Goal: Task Accomplishment & Management: Manage account settings

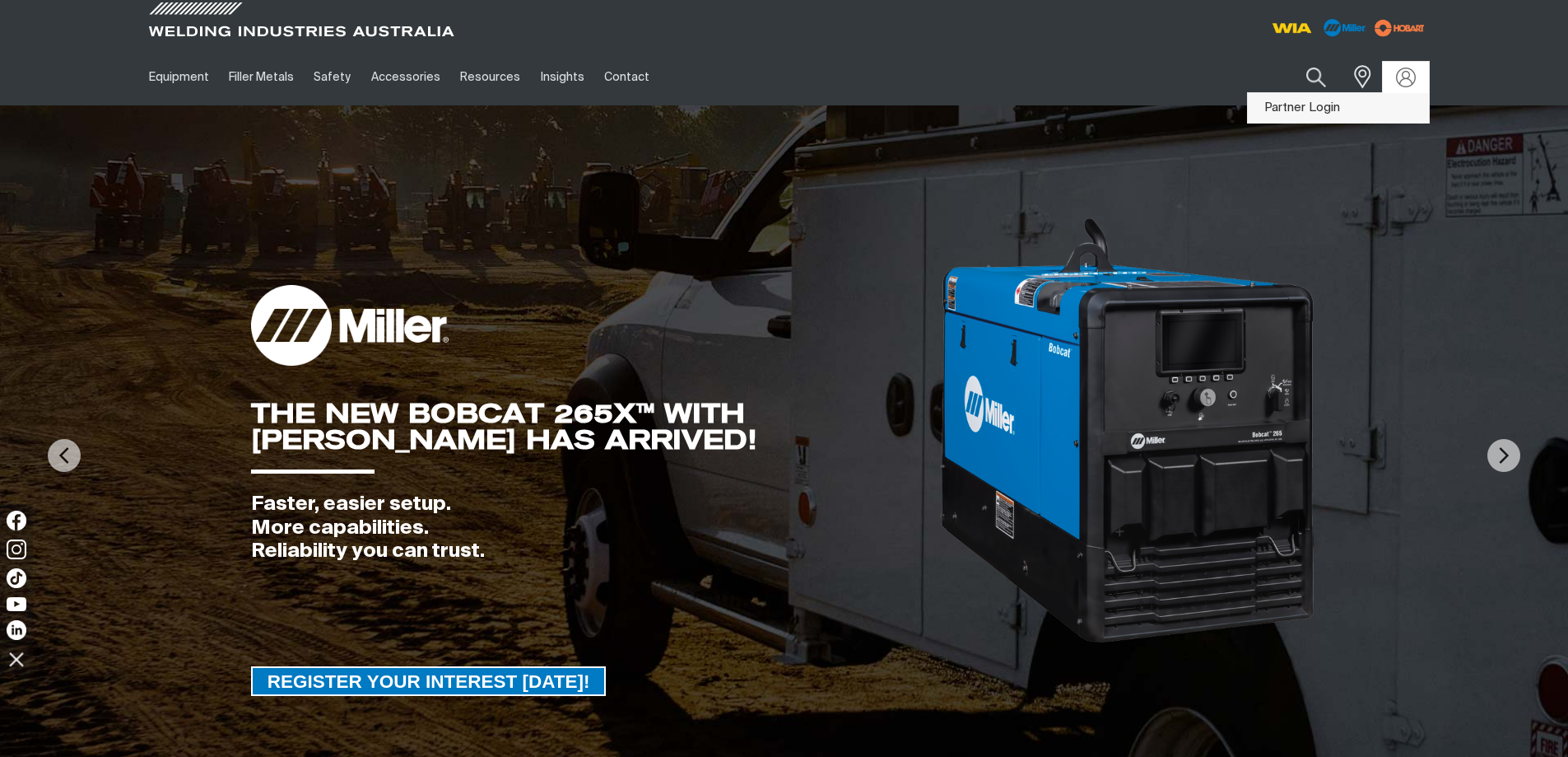
click at [1347, 109] on link "Partner Login" at bounding box center [1338, 108] width 181 height 30
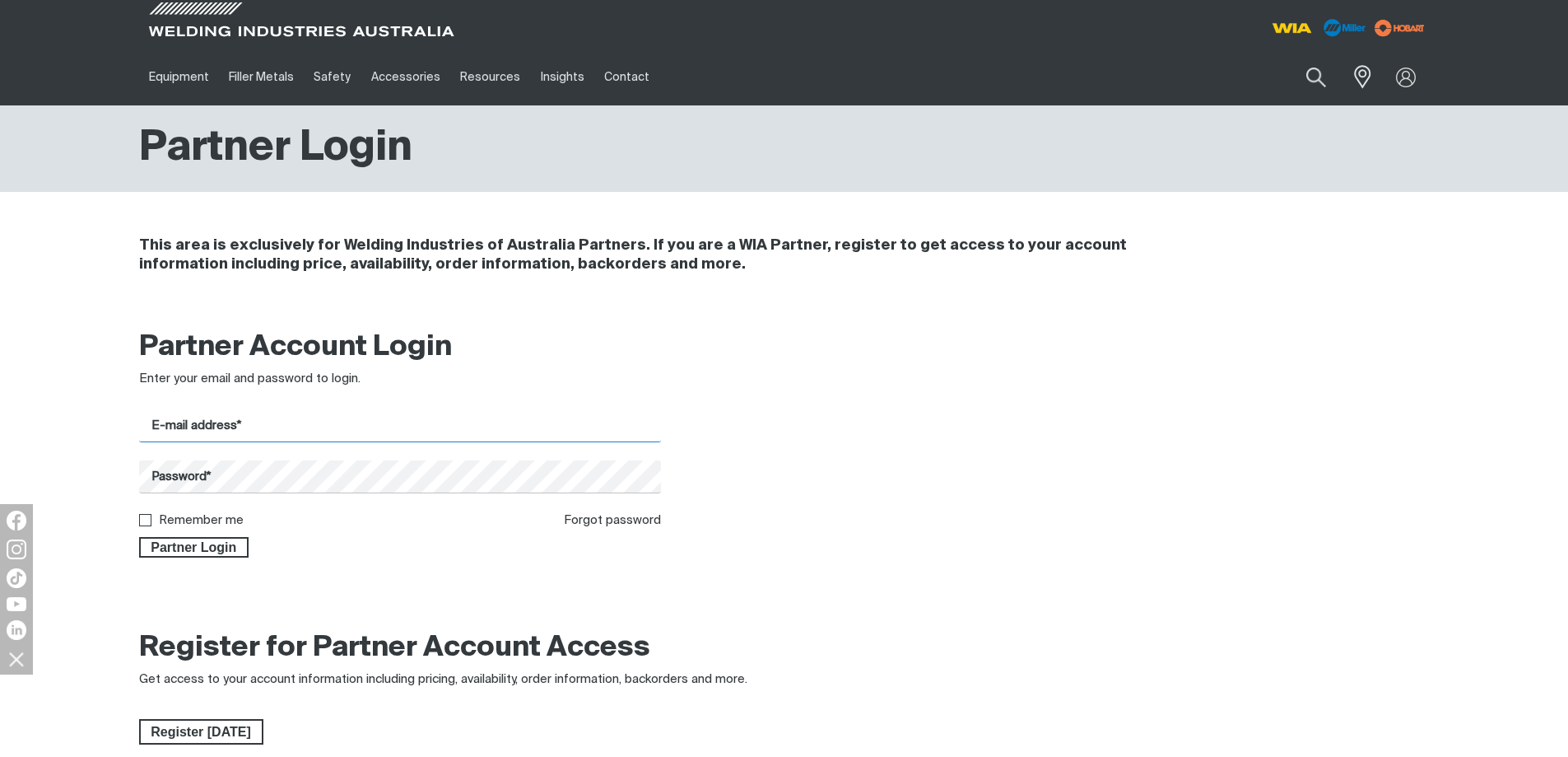
type input "[PERSON_NAME][EMAIL_ADDRESS][PERSON_NAME][DOMAIN_NAME]"
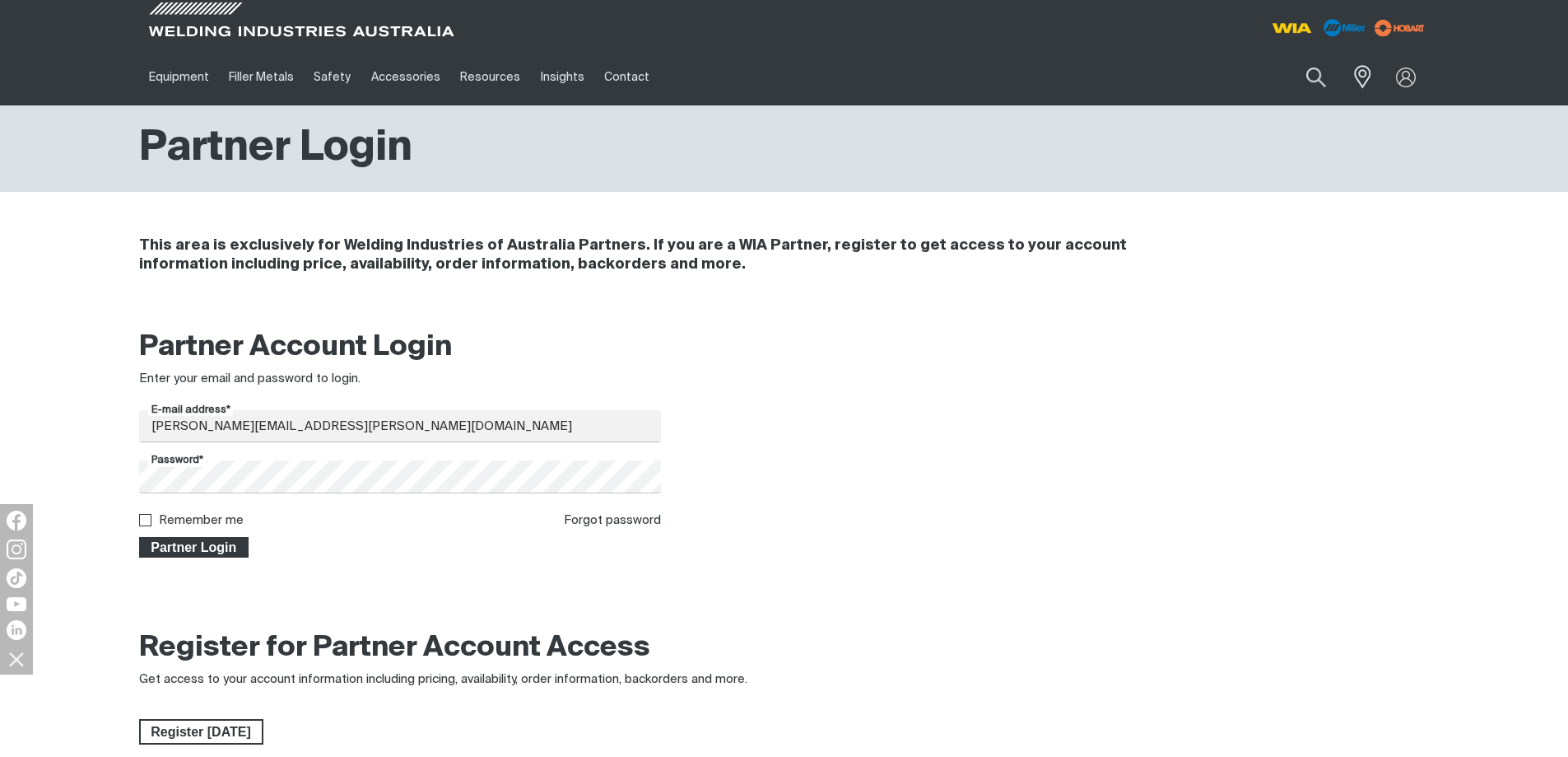
click at [202, 548] on span "Partner Login" at bounding box center [194, 548] width 107 height 22
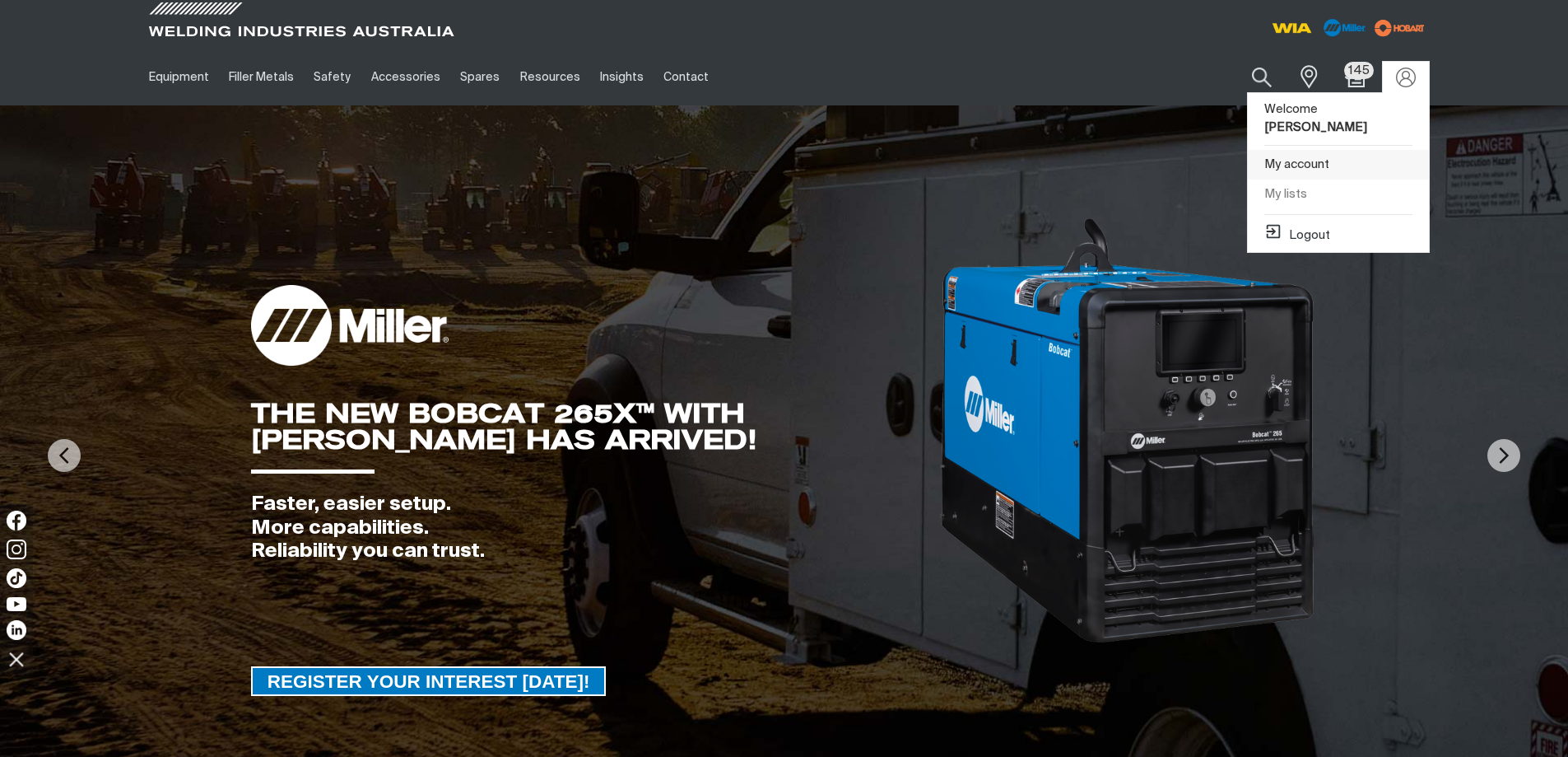
click at [1315, 169] on link "My account" at bounding box center [1338, 165] width 181 height 30
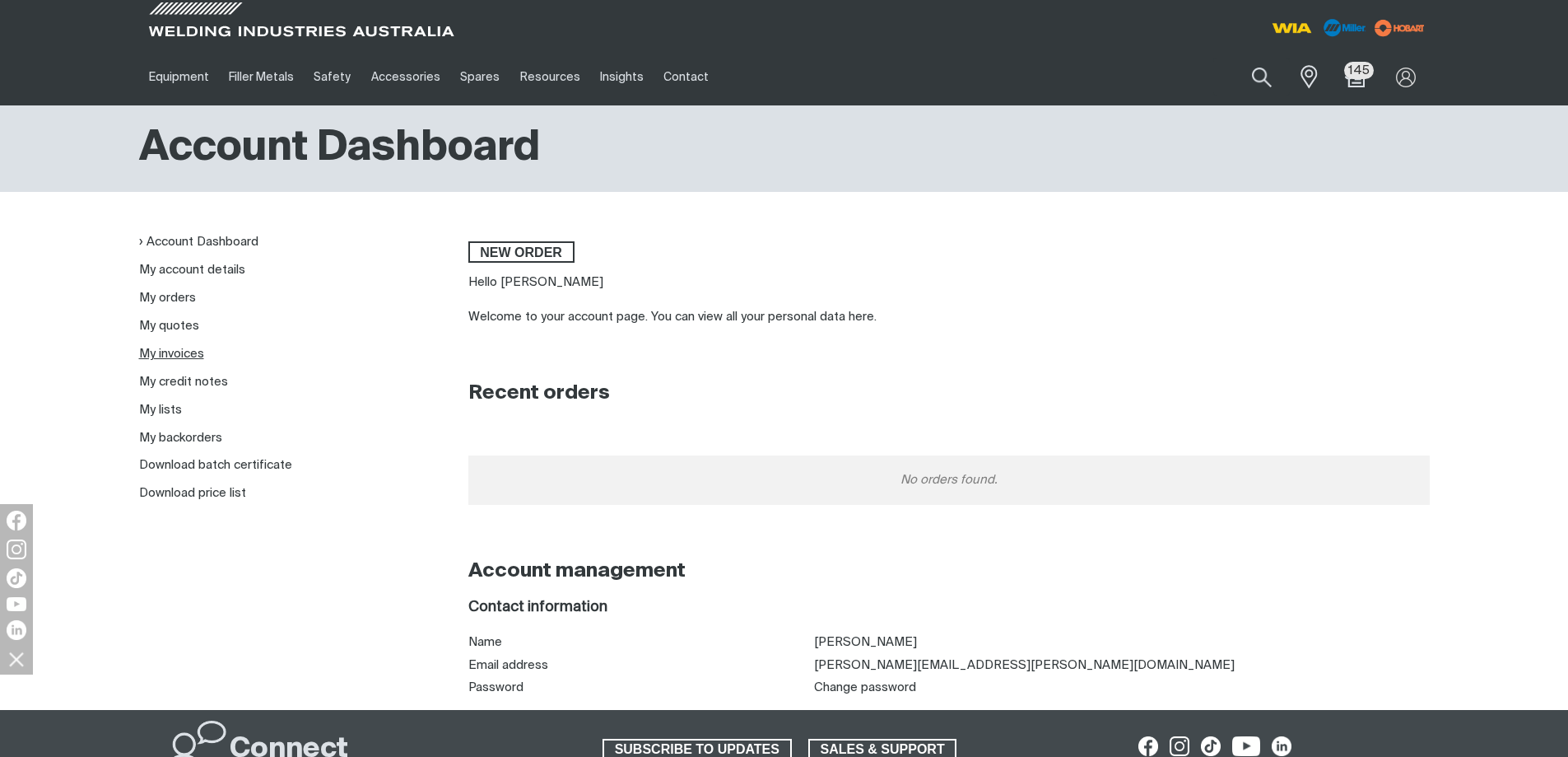
click at [188, 351] on link "My invoices" at bounding box center [172, 353] width 65 height 13
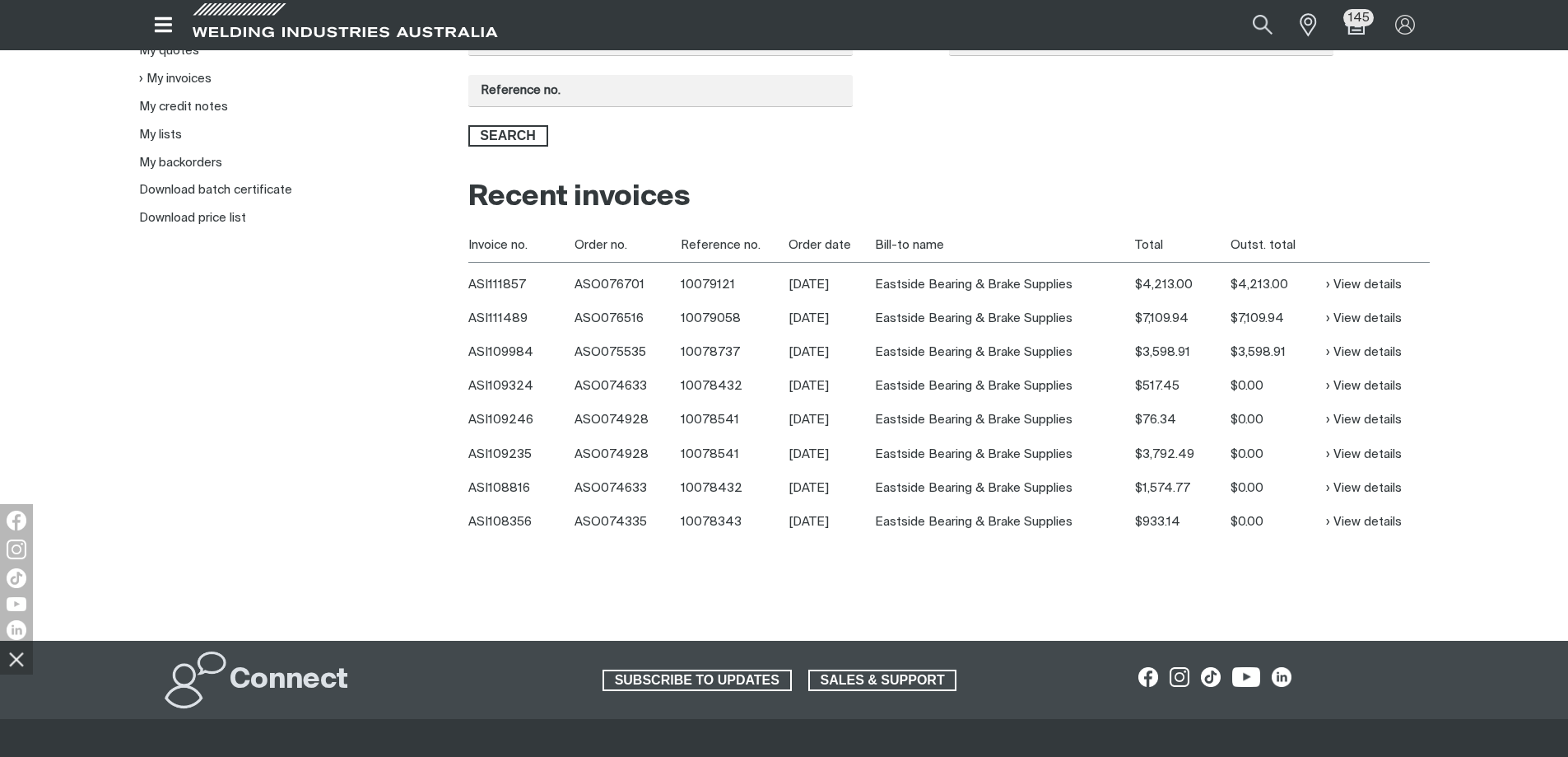
scroll to position [330, 0]
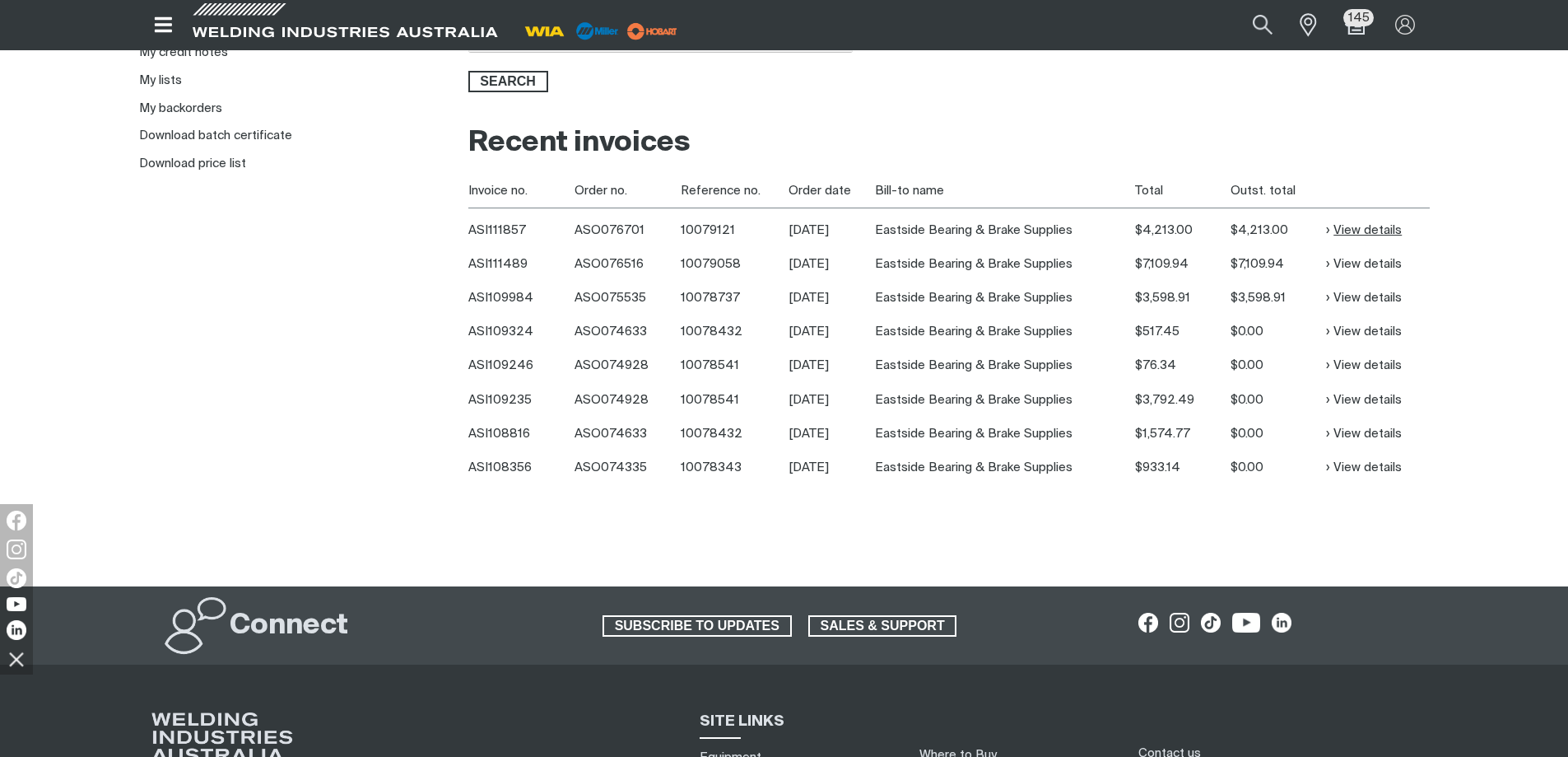
click at [1384, 225] on link "View details" at bounding box center [1364, 230] width 76 height 19
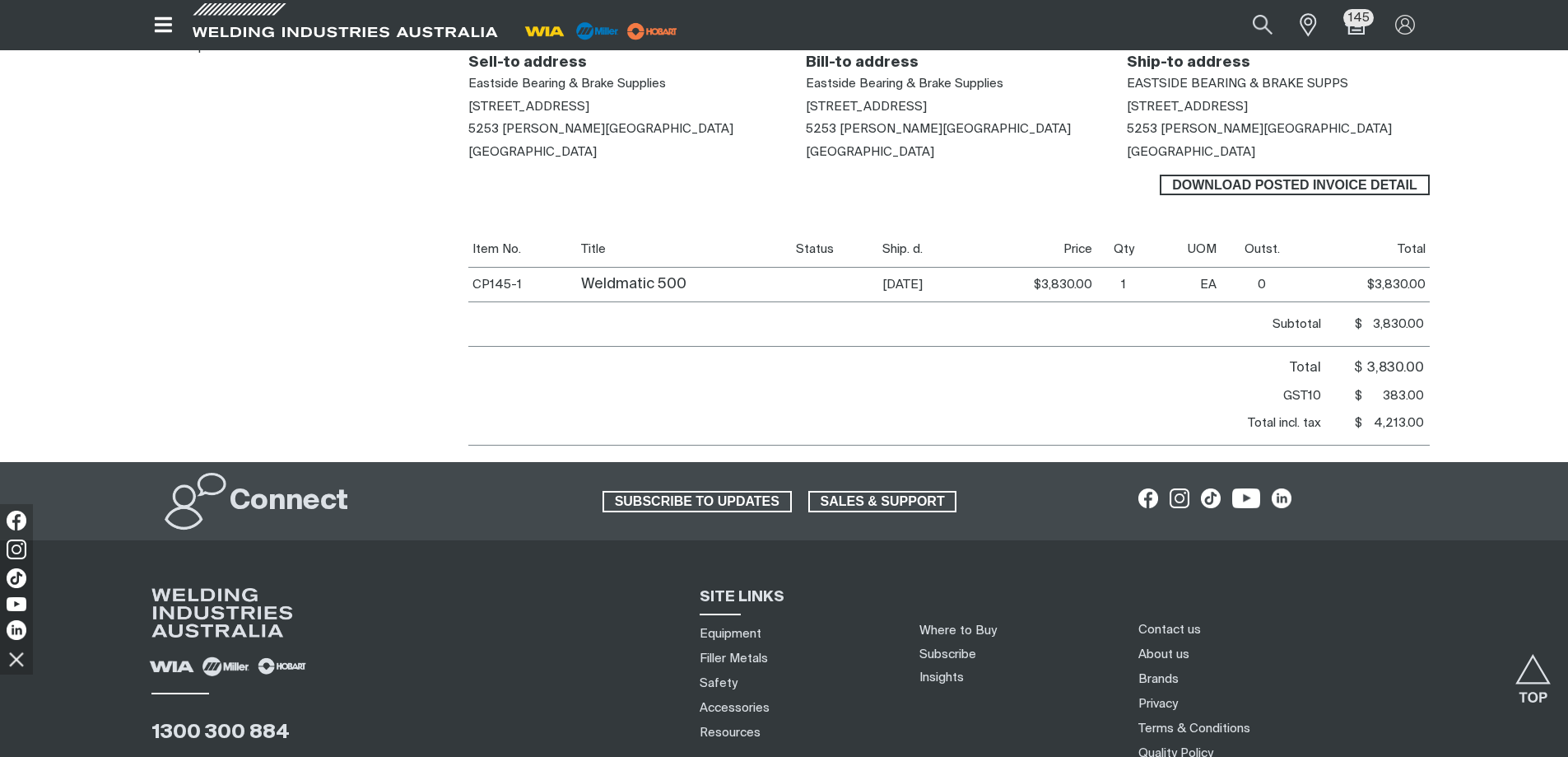
scroll to position [330, 0]
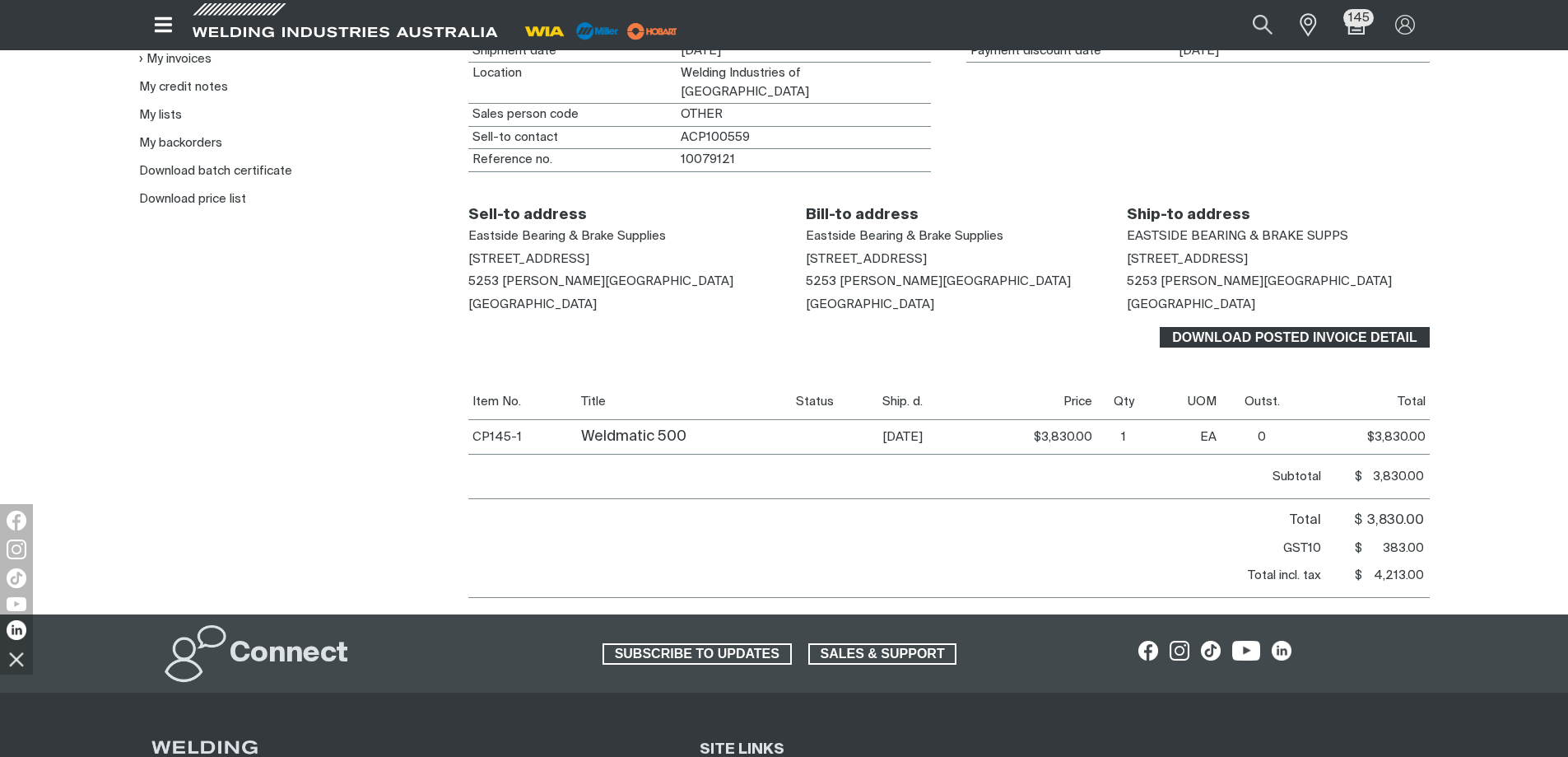
click at [1280, 331] on span "Download Posted invoice detail" at bounding box center [1294, 338] width 266 height 22
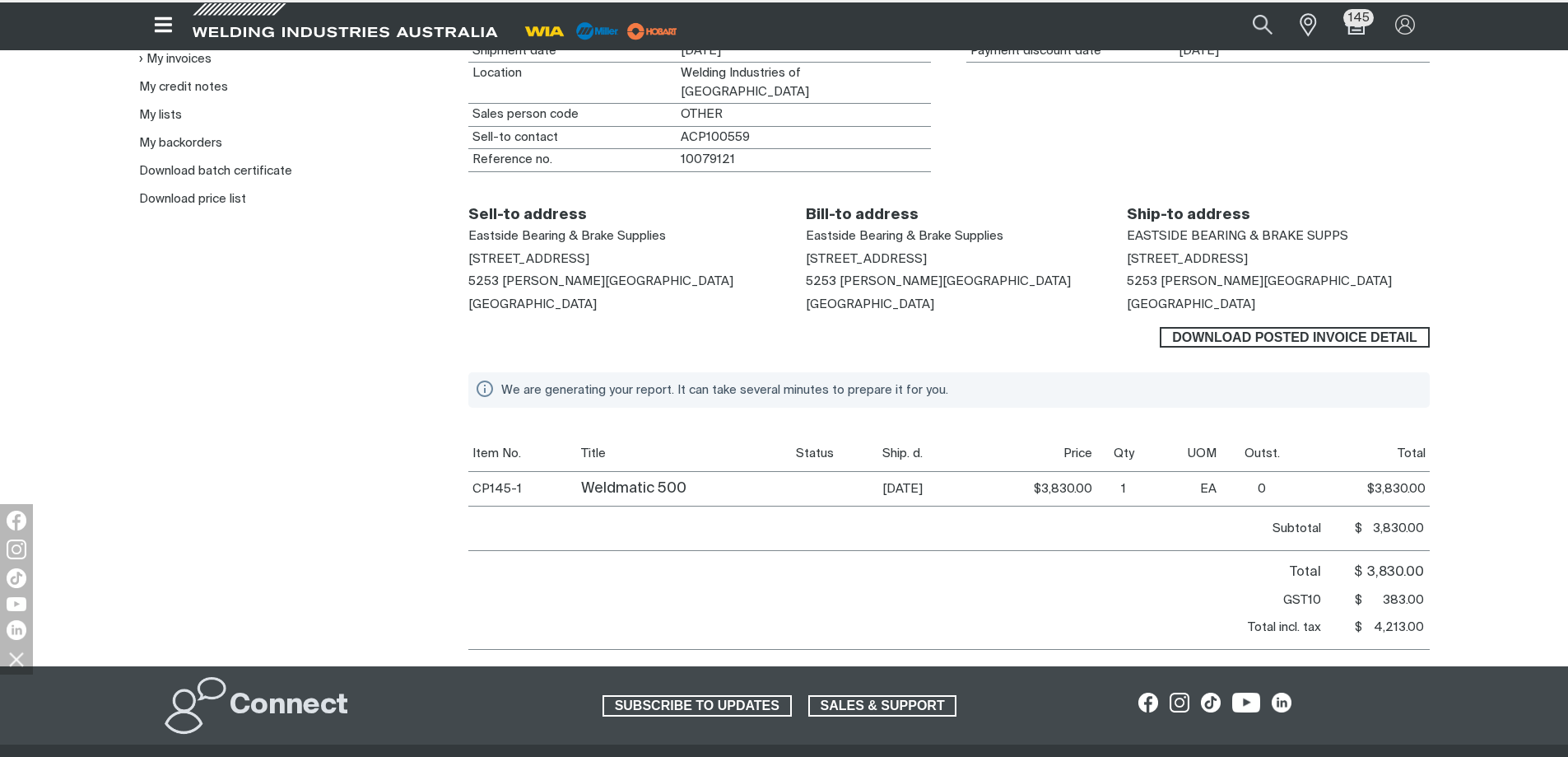
scroll to position [329, 0]
